Goal: Navigation & Orientation: Understand site structure

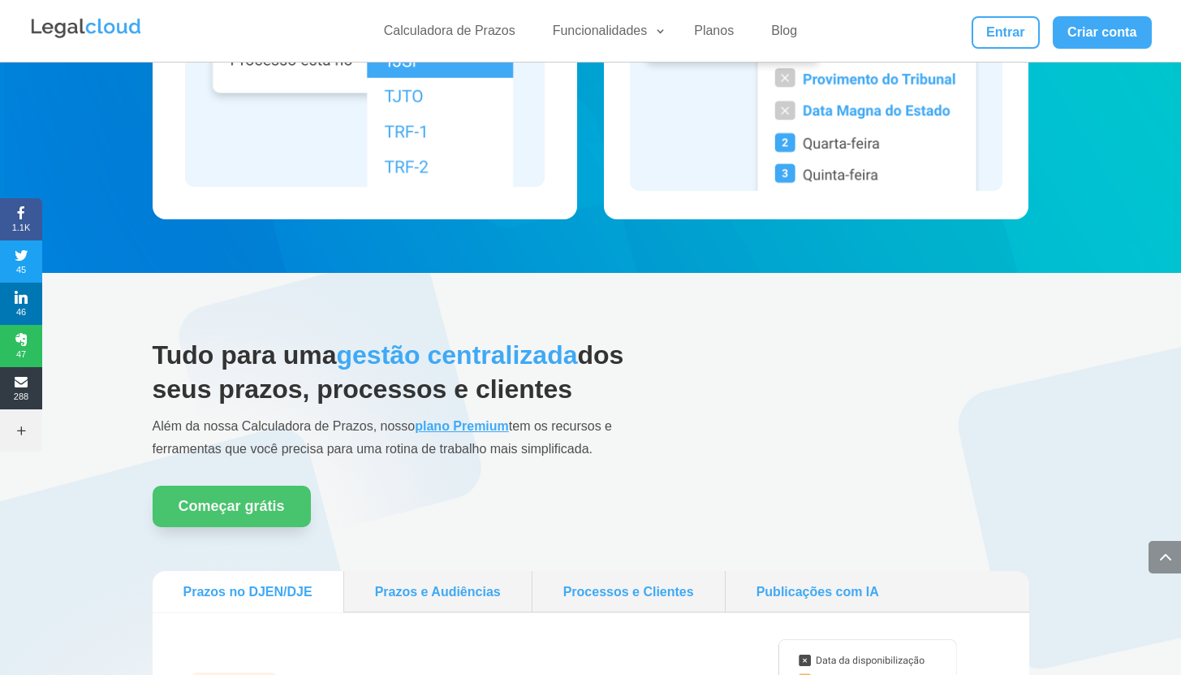
scroll to position [1388, 0]
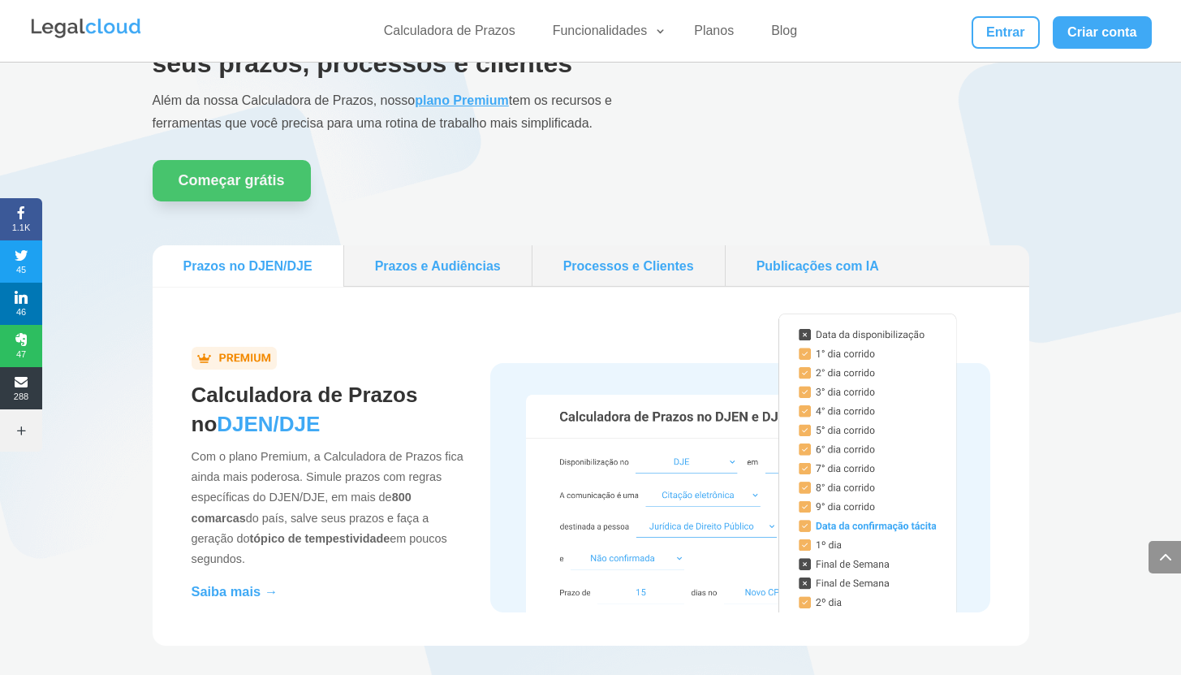
click at [479, 272] on link "Prazos e Audiências" at bounding box center [438, 266] width 175 height 28
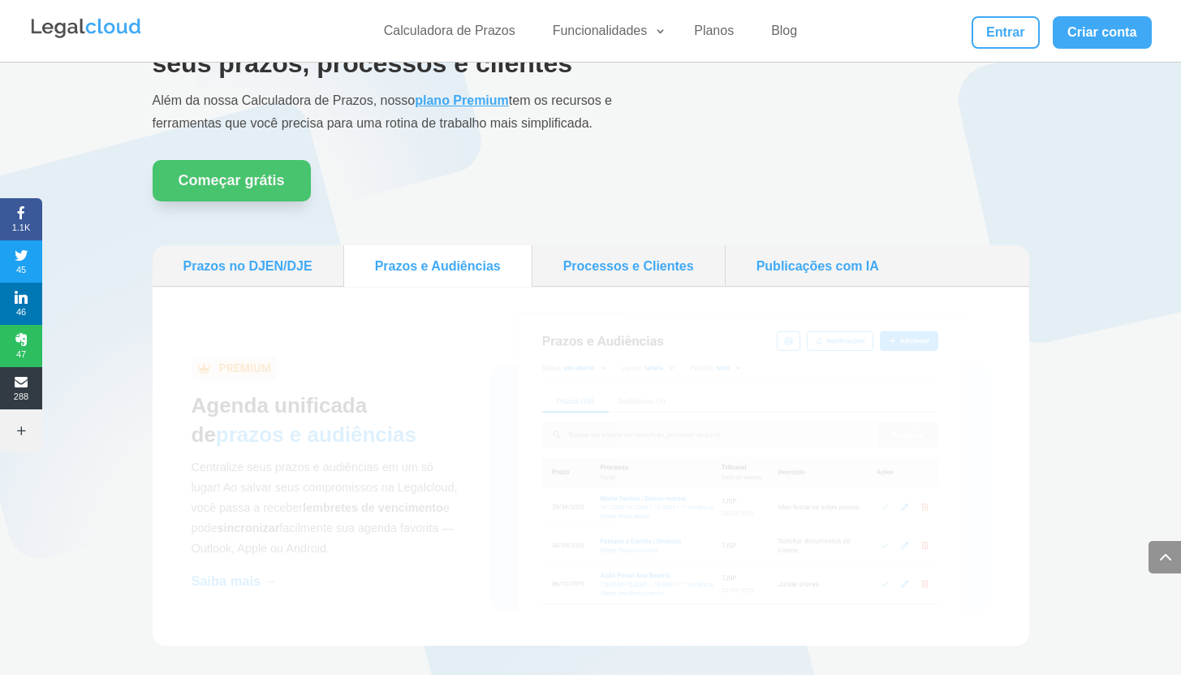
click at [588, 283] on li "Processos e Clientes" at bounding box center [629, 265] width 193 height 41
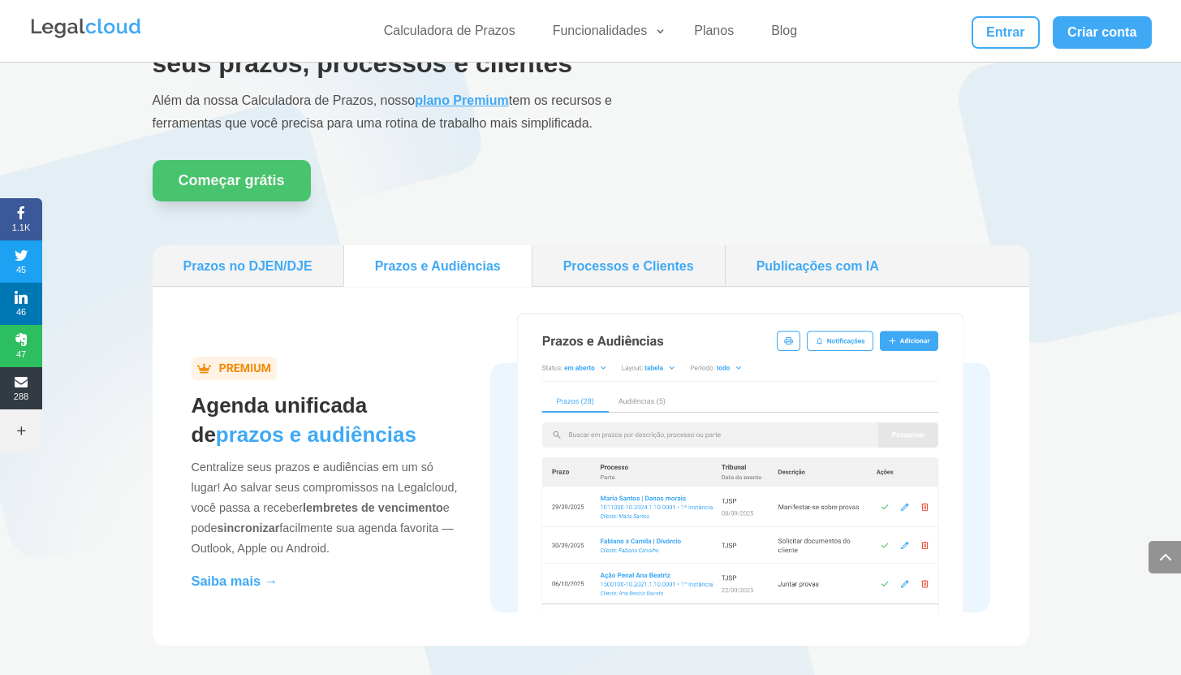
click at [638, 275] on link "Processos e Clientes" at bounding box center [628, 266] width 179 height 28
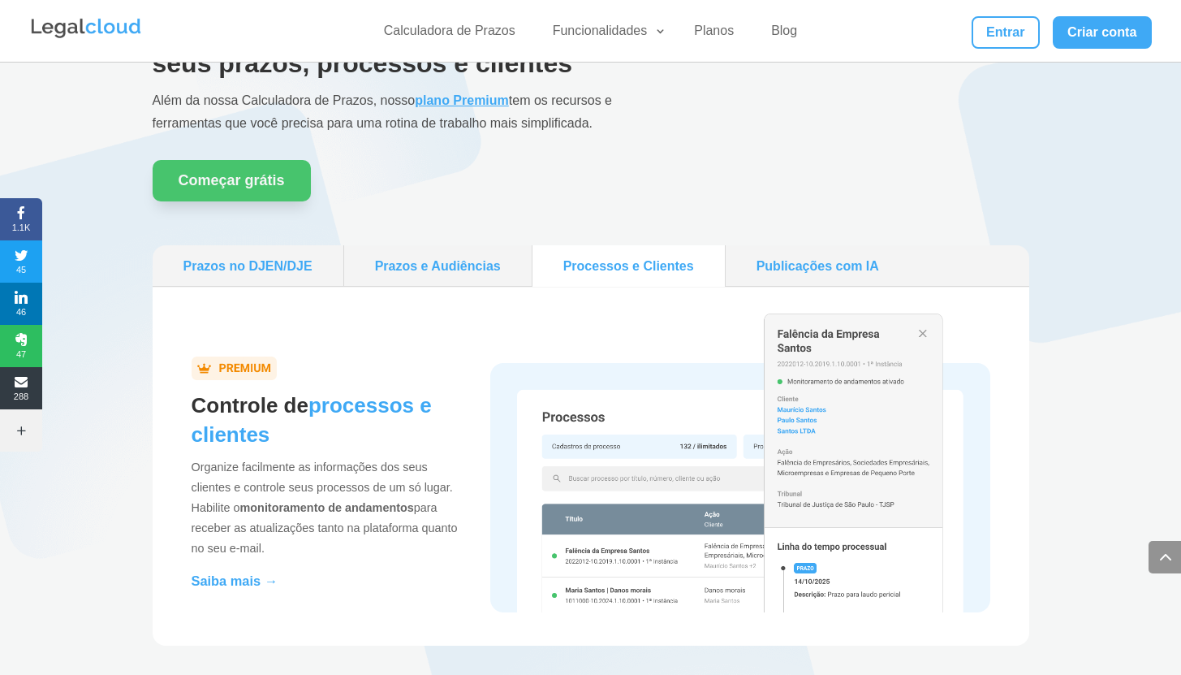
click at [790, 283] on li "Publicações com IA" at bounding box center [818, 265] width 184 height 41
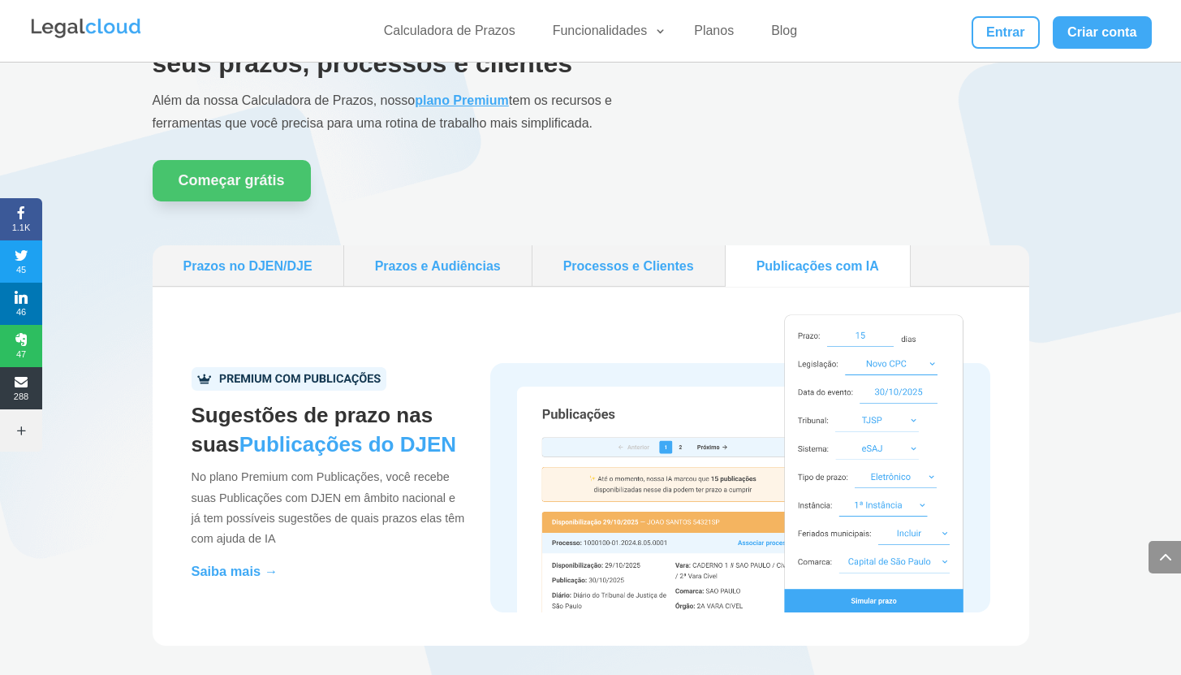
click at [651, 282] on li "Processos e Clientes" at bounding box center [629, 265] width 193 height 41
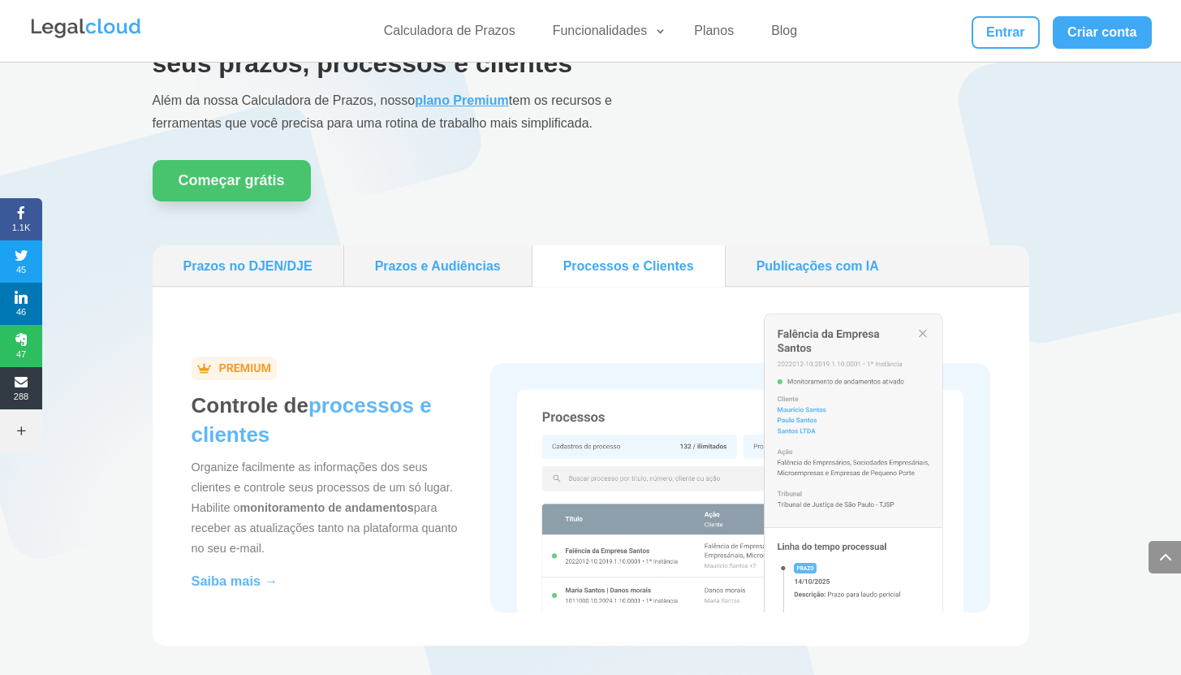
click at [481, 257] on link "Prazos e Audiências" at bounding box center [438, 266] width 175 height 28
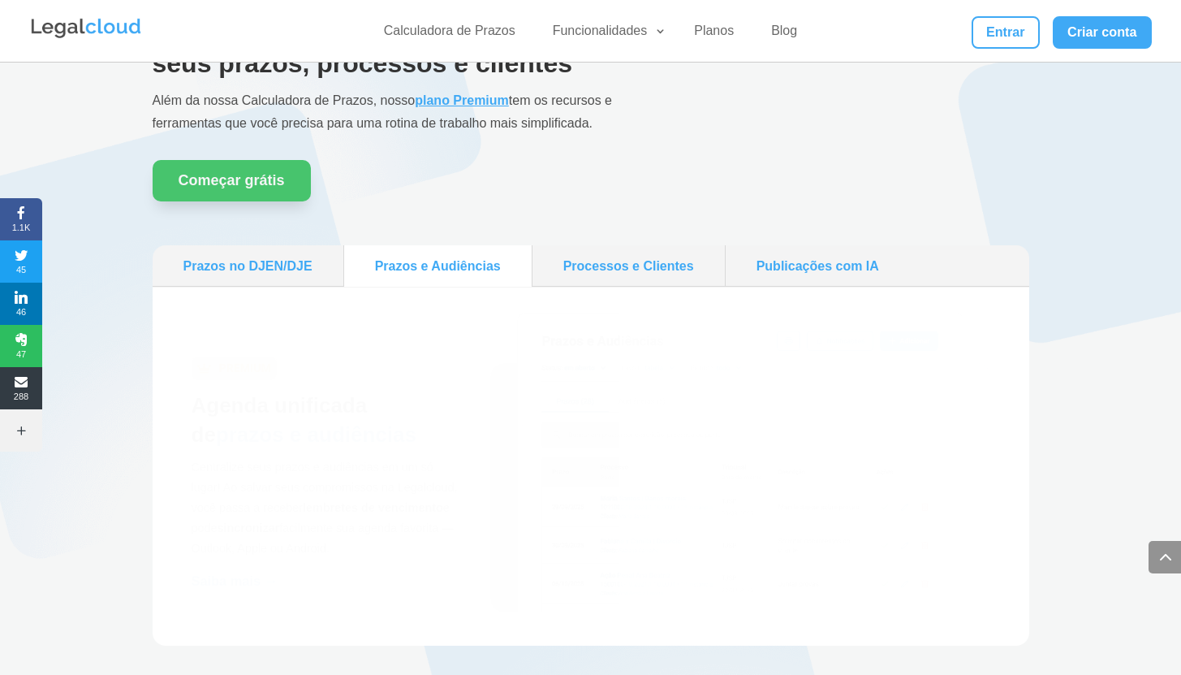
click at [291, 275] on link "Prazos no DJEN/DJE" at bounding box center [248, 266] width 178 height 28
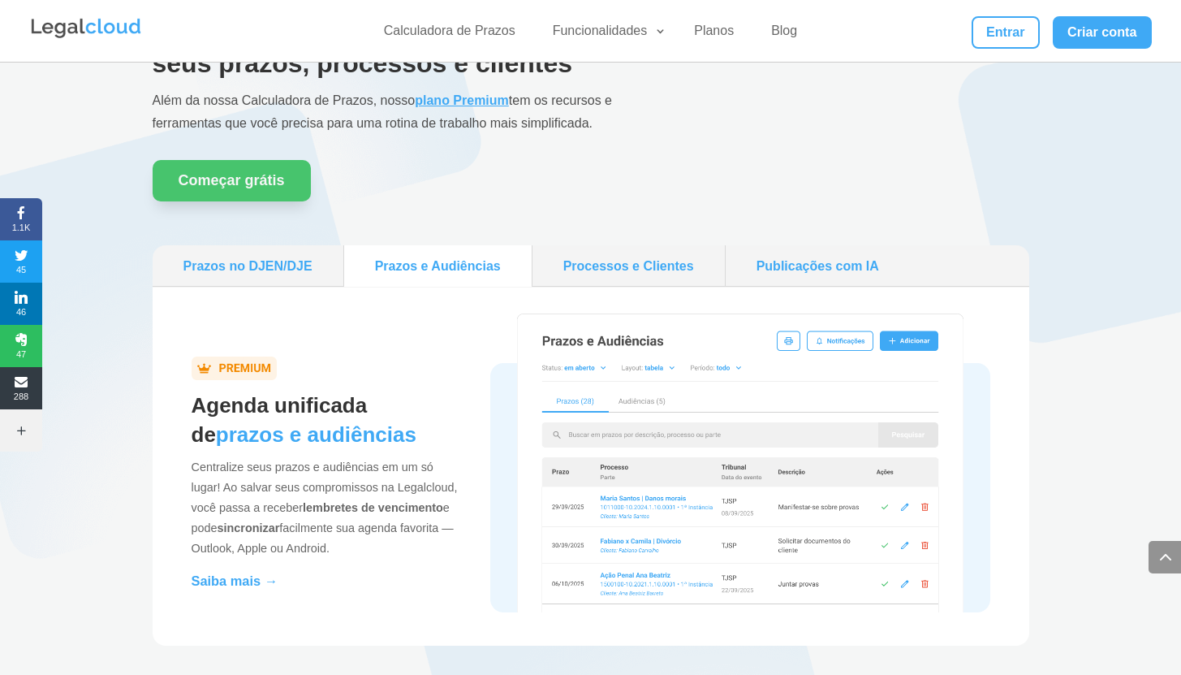
click at [291, 275] on link "Prazos no DJEN/DJE" at bounding box center [248, 266] width 178 height 28
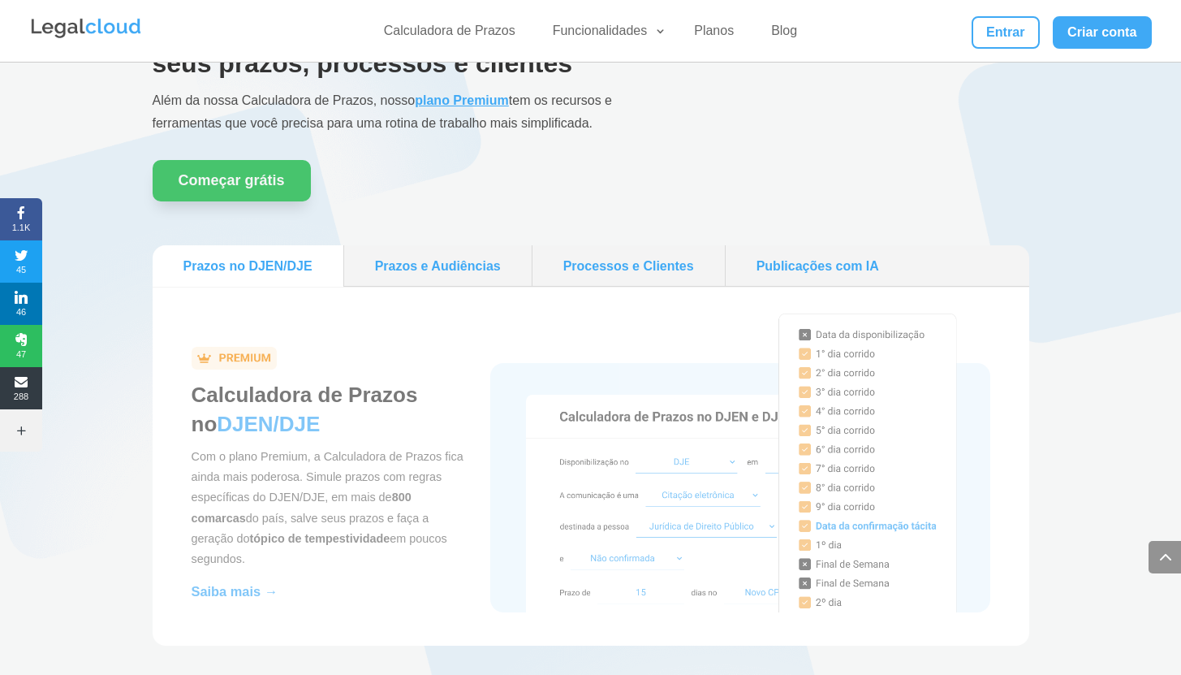
click at [339, 263] on li "Prazos no DJEN/DJE" at bounding box center [249, 265] width 192 height 41
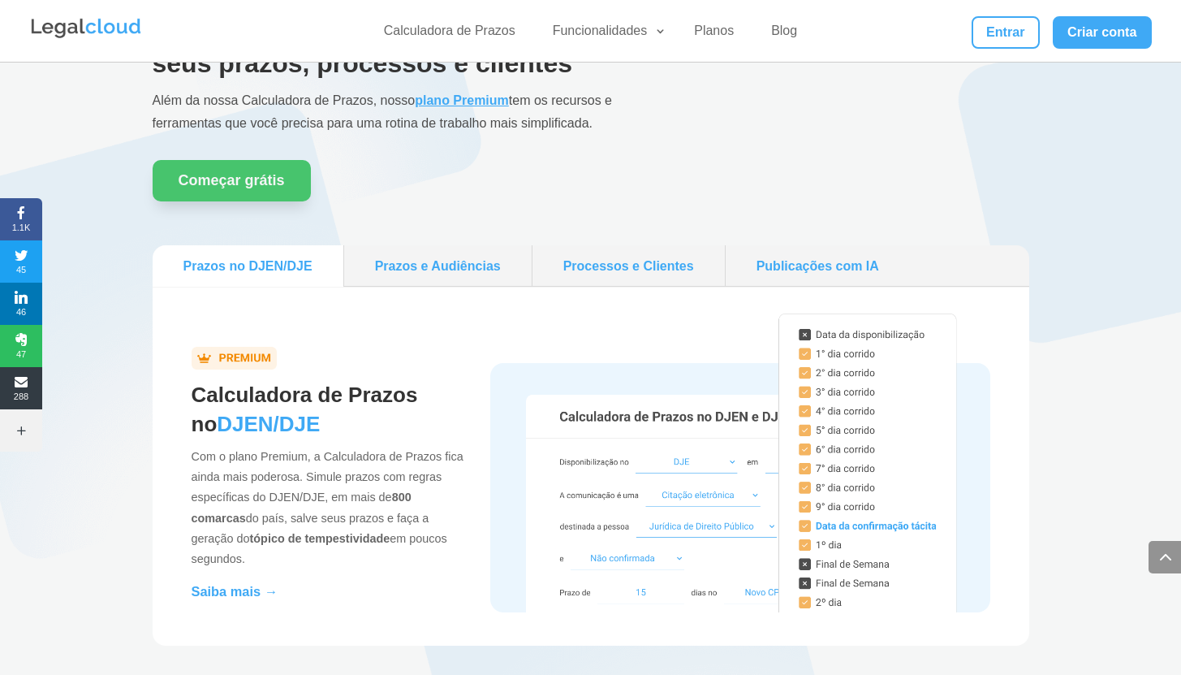
click at [494, 265] on link "Prazos e Audiências" at bounding box center [438, 266] width 175 height 28
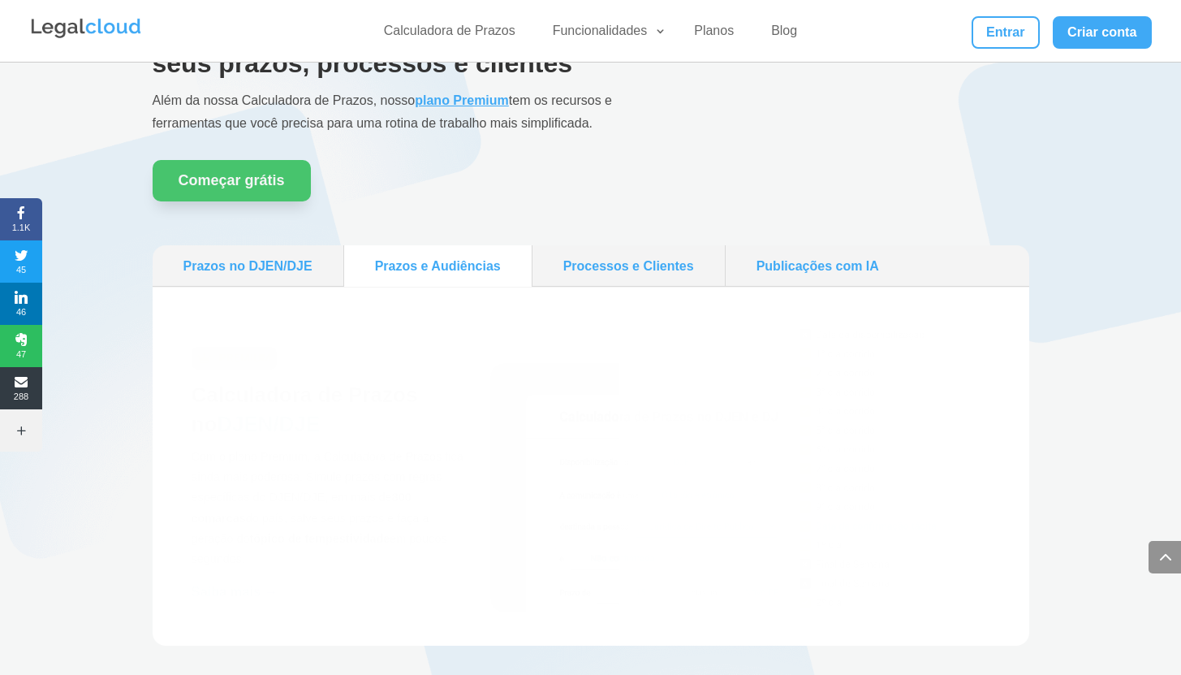
click at [612, 270] on link "Processos e Clientes" at bounding box center [628, 266] width 179 height 28
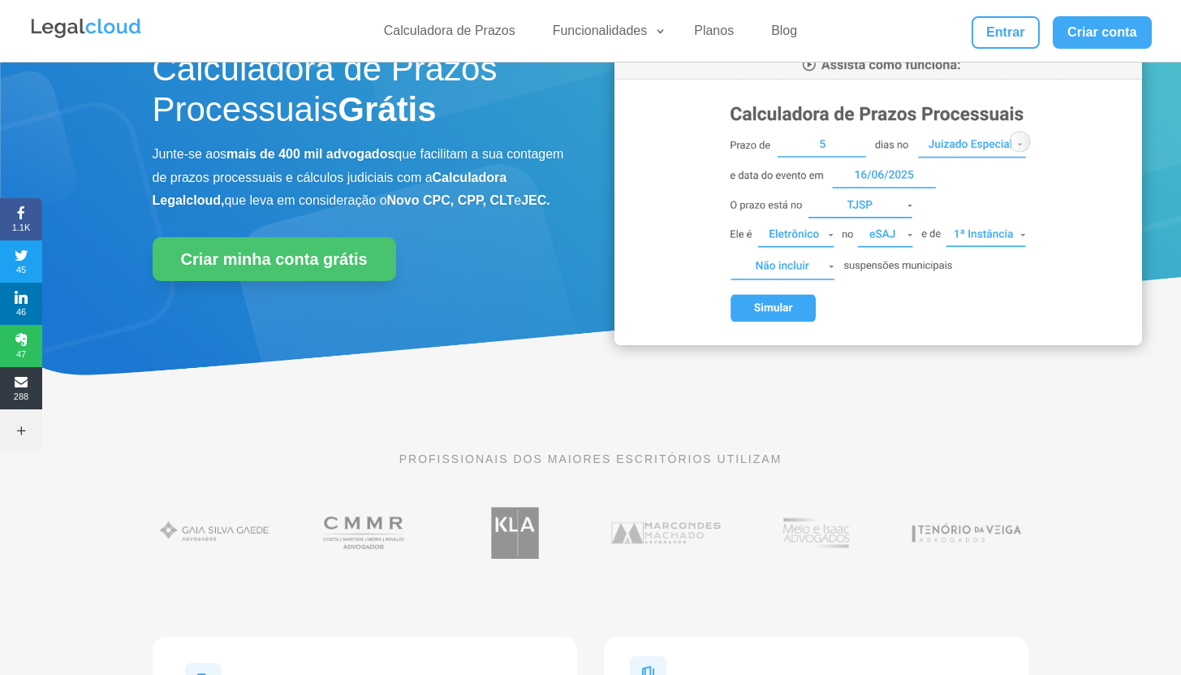
scroll to position [34, 0]
